Goal: Transaction & Acquisition: Subscribe to service/newsletter

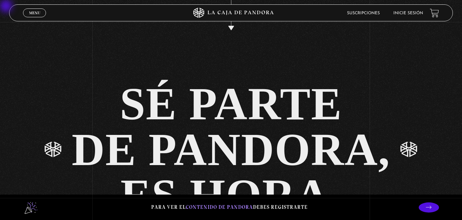
click at [201, 47] on div "SÉ PARTE DE PANDORA, ES HORA." at bounding box center [231, 83] width 462 height 270
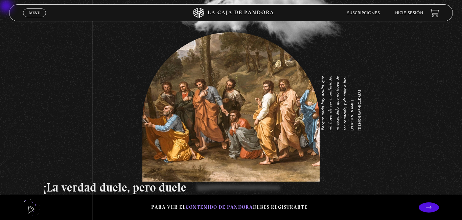
scroll to position [862, 0]
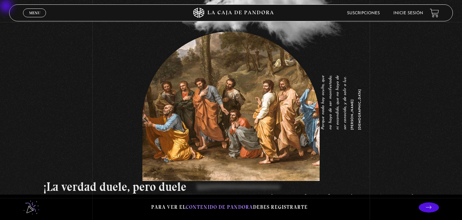
click at [419, 163] on div "Porque nada hay oculto, que no haya de ser manifestado; ni escondido, que no ha…" at bounding box center [231, 85] width 462 height 243
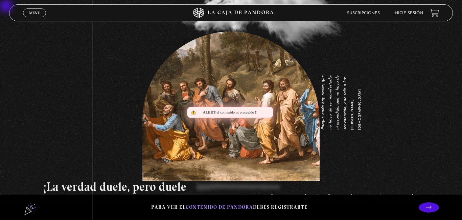
click at [427, 207] on icon at bounding box center [429, 206] width 6 height 3
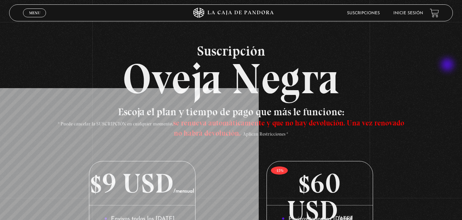
click at [448, 65] on h2 "Suscripción Oveja Negra" at bounding box center [231, 72] width 444 height 56
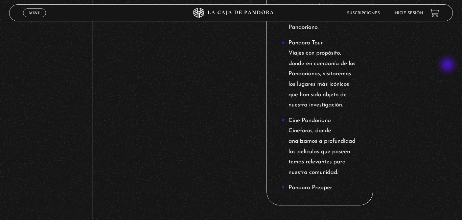
scroll to position [1040, 0]
